Goal: Information Seeking & Learning: Learn about a topic

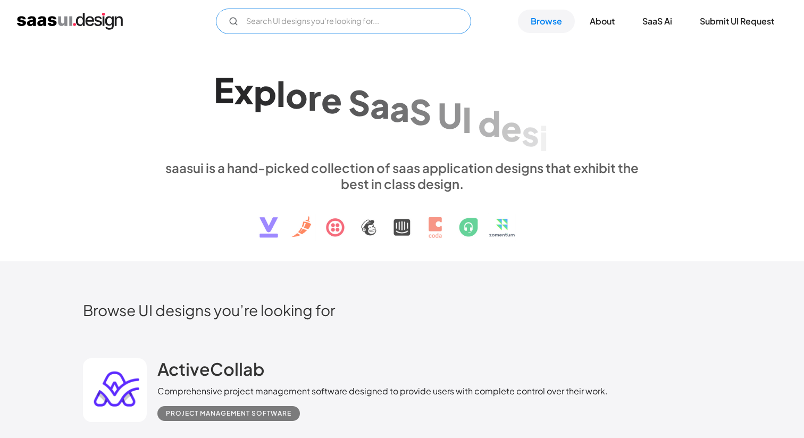
click at [338, 27] on input "Email Form" at bounding box center [343, 22] width 255 height 26
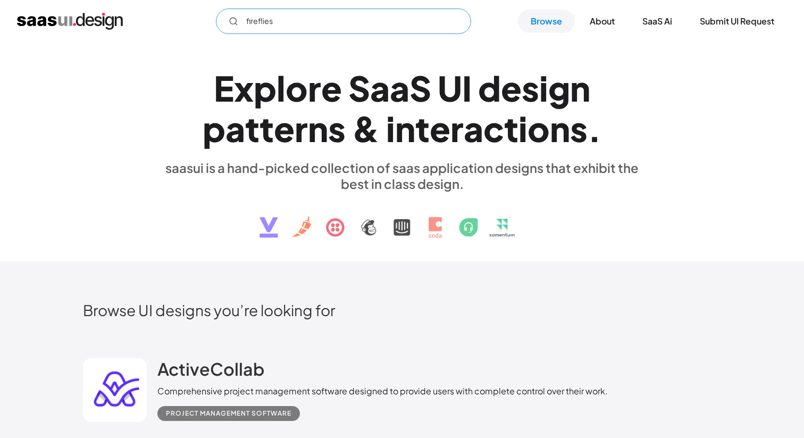
click at [303, 30] on input "fireflies" at bounding box center [343, 22] width 255 height 26
type input "fireflies"
click at [552, 28] on link "Browse" at bounding box center [546, 21] width 57 height 23
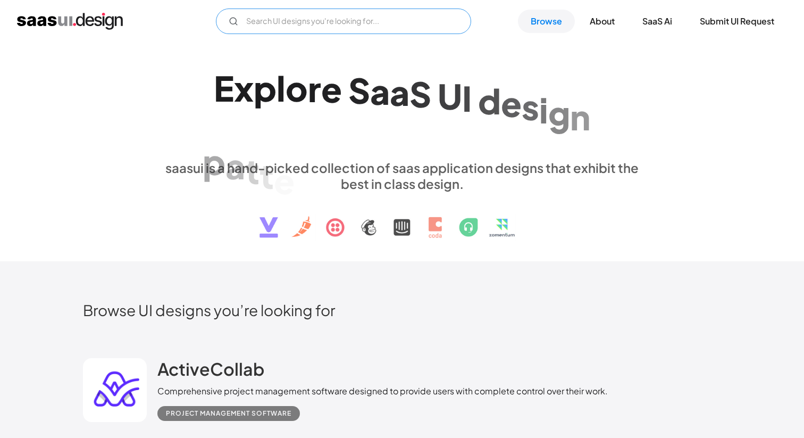
click at [316, 29] on input "Email Form" at bounding box center [343, 22] width 255 height 26
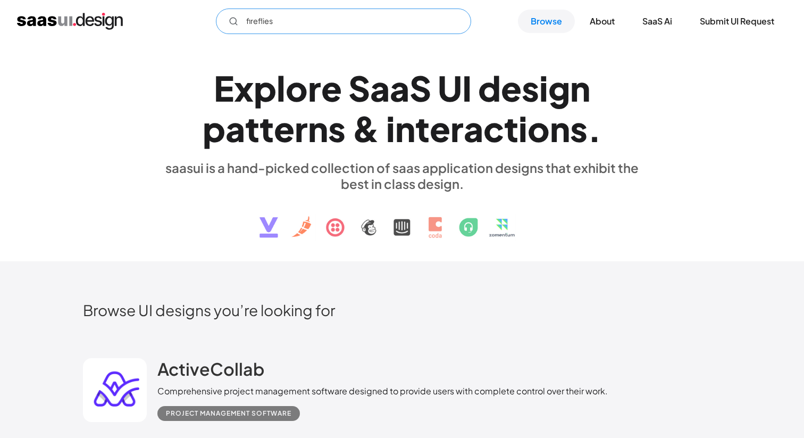
click at [256, 23] on input "fireflies" at bounding box center [343, 22] width 255 height 26
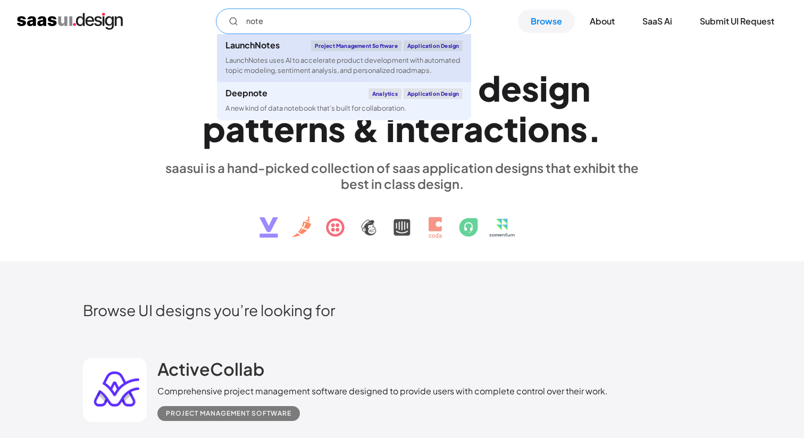
click at [297, 64] on div "LaunchNotes uses AI to accelerate product development with automated topic mode…" at bounding box center [344, 65] width 237 height 20
type input "note"
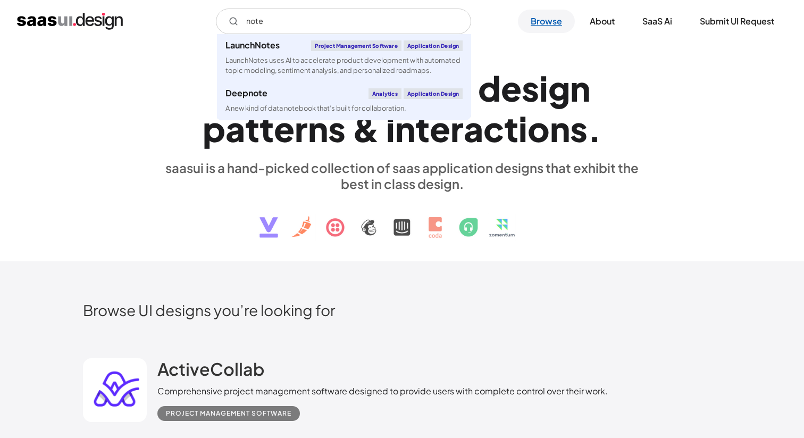
click at [545, 21] on link "Browse" at bounding box center [546, 21] width 57 height 23
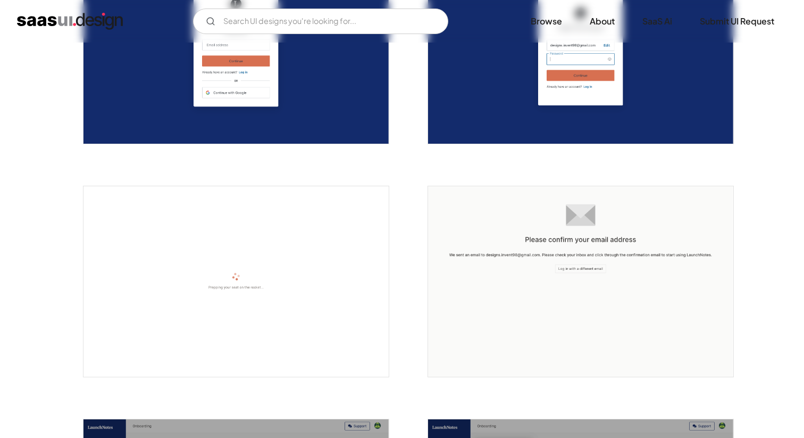
scroll to position [163, 0]
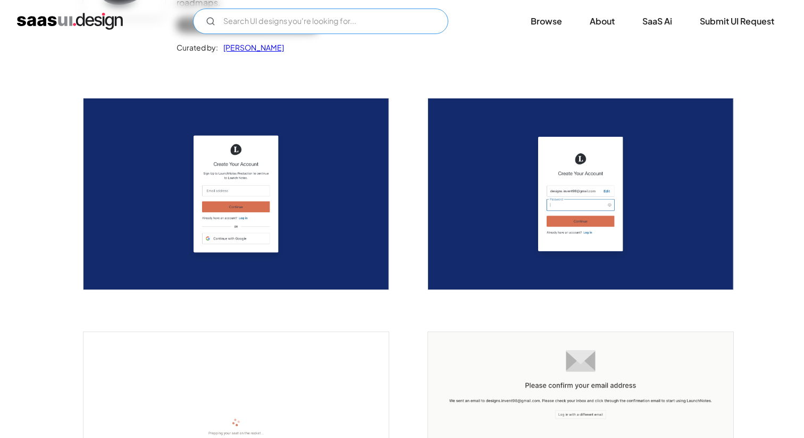
click at [279, 23] on input "Email Form" at bounding box center [320, 22] width 255 height 26
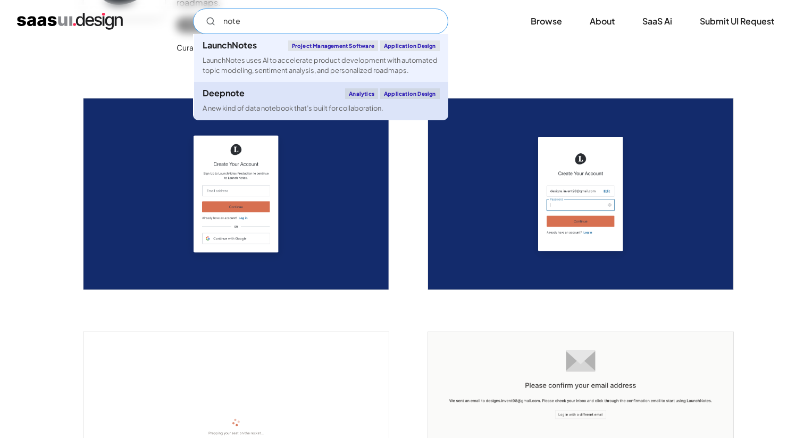
click at [276, 96] on div "Deepnote Analytics Application Design" at bounding box center [321, 93] width 237 height 11
type input "note"
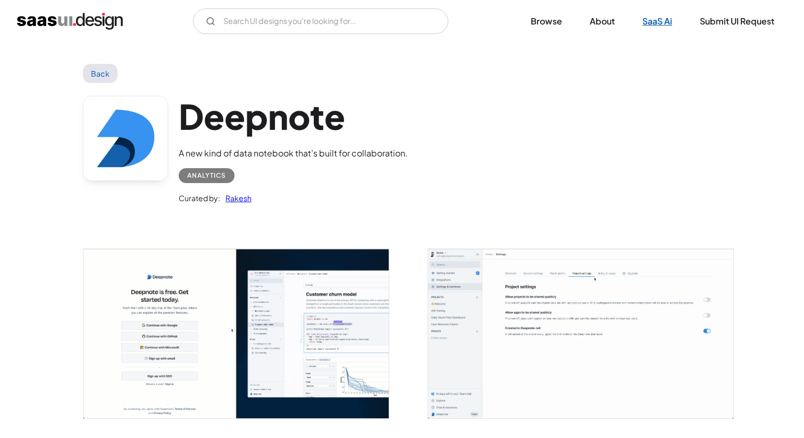
click at [653, 21] on link "SaaS Ai" at bounding box center [657, 21] width 55 height 23
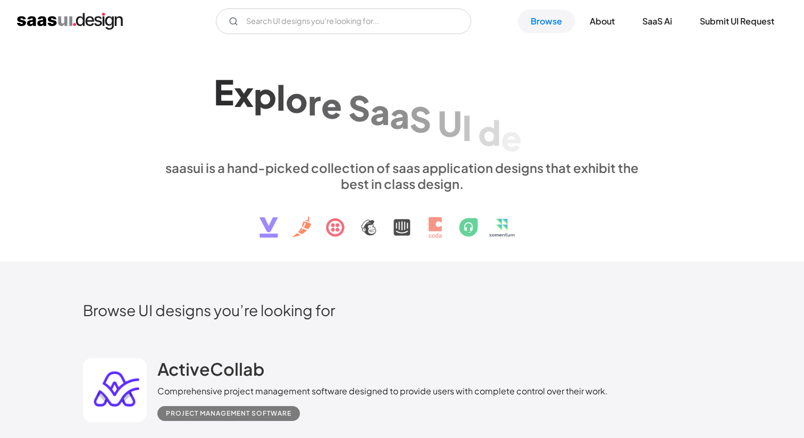
click at [545, 21] on link "Browse" at bounding box center [546, 21] width 57 height 23
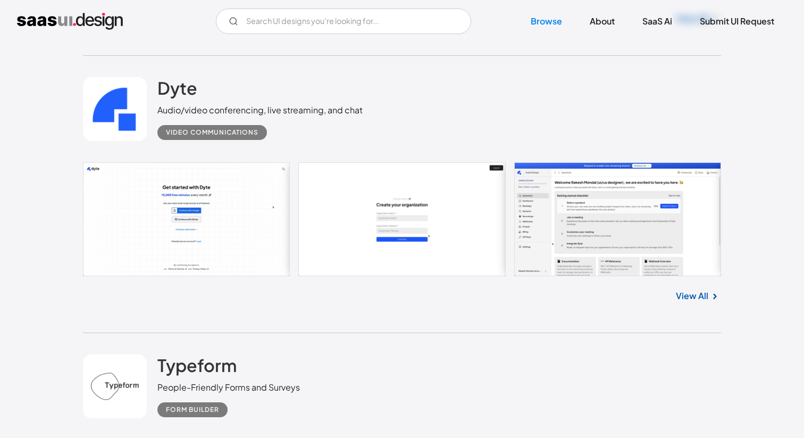
scroll to position [2921, 0]
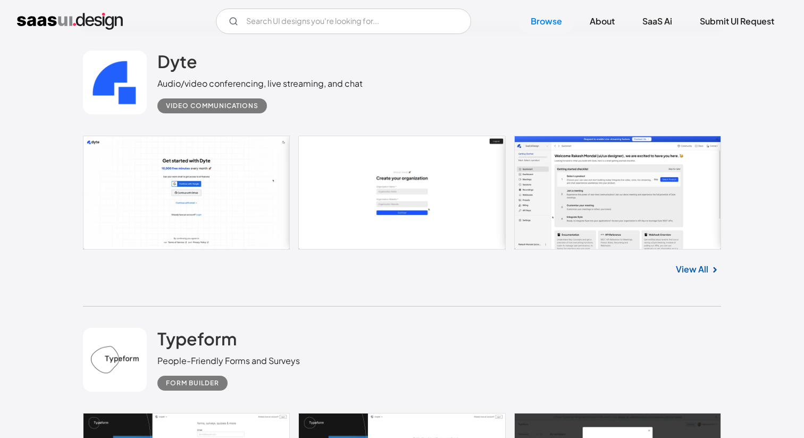
click at [691, 271] on link "View All" at bounding box center [692, 269] width 32 height 13
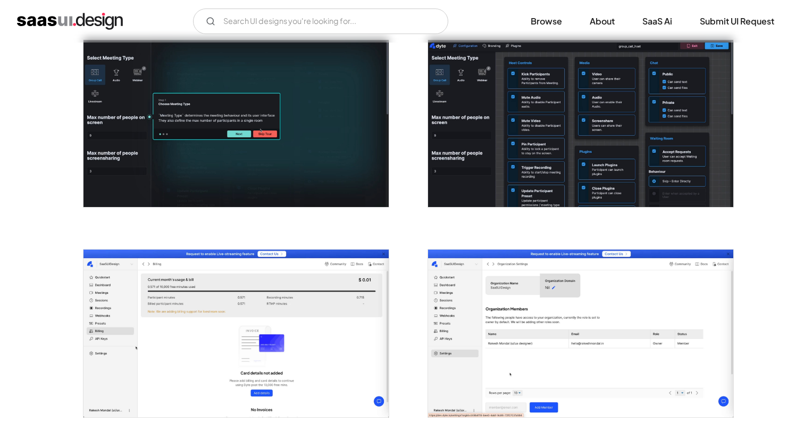
scroll to position [1715, 0]
